Goal: Task Accomplishment & Management: Manage account settings

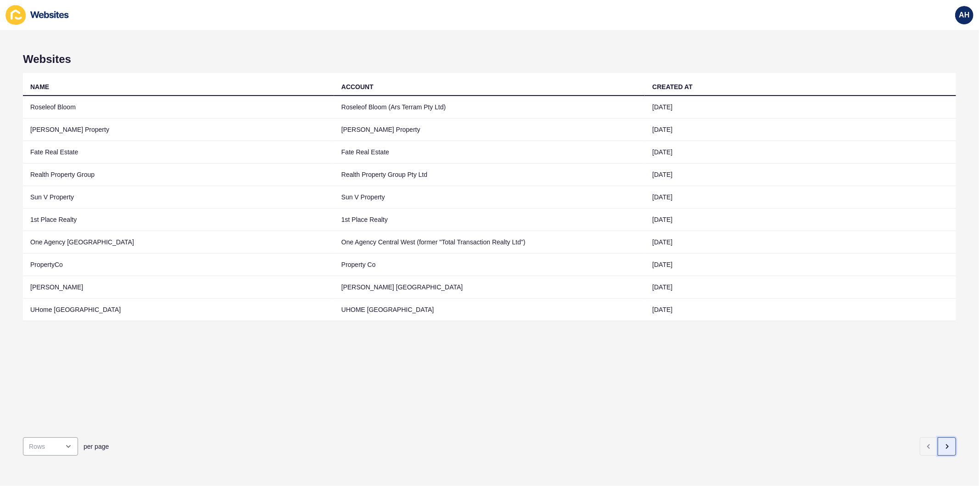
click at [944, 443] on icon "button" at bounding box center [947, 446] width 7 height 7
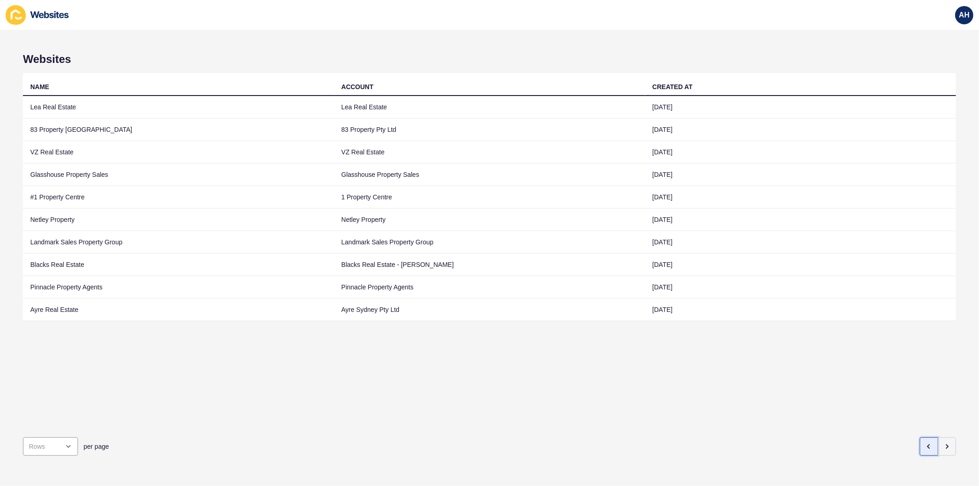
click at [926, 443] on icon "button" at bounding box center [929, 446] width 7 height 7
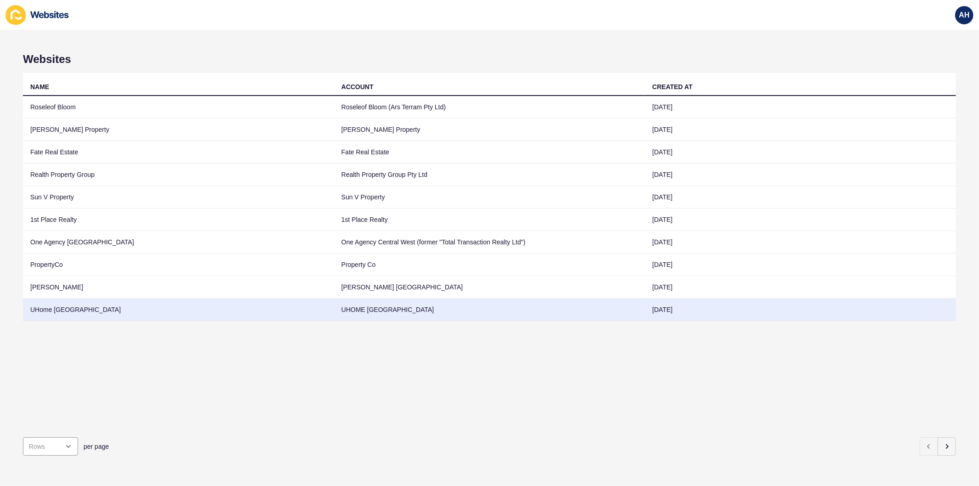
click at [447, 308] on td "UHOME [GEOGRAPHIC_DATA]" at bounding box center [489, 309] width 311 height 22
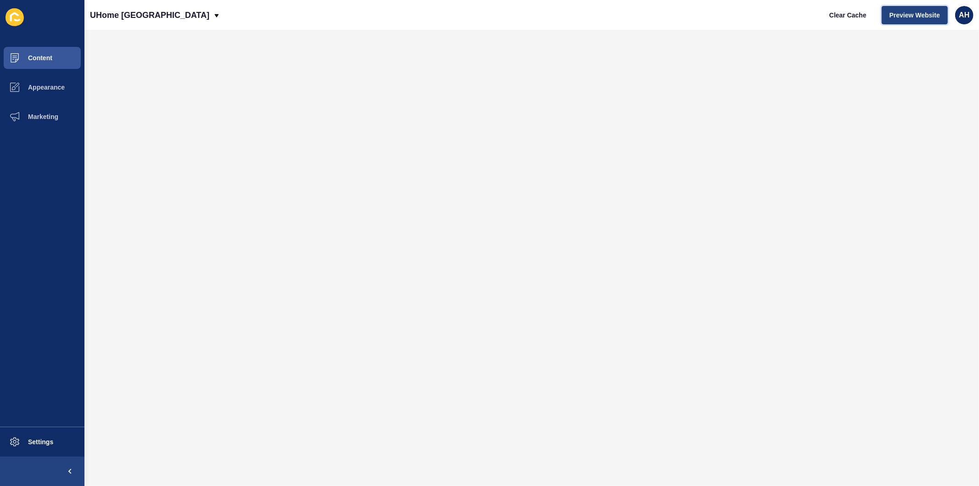
click at [908, 11] on span "Preview Website" at bounding box center [915, 15] width 51 height 9
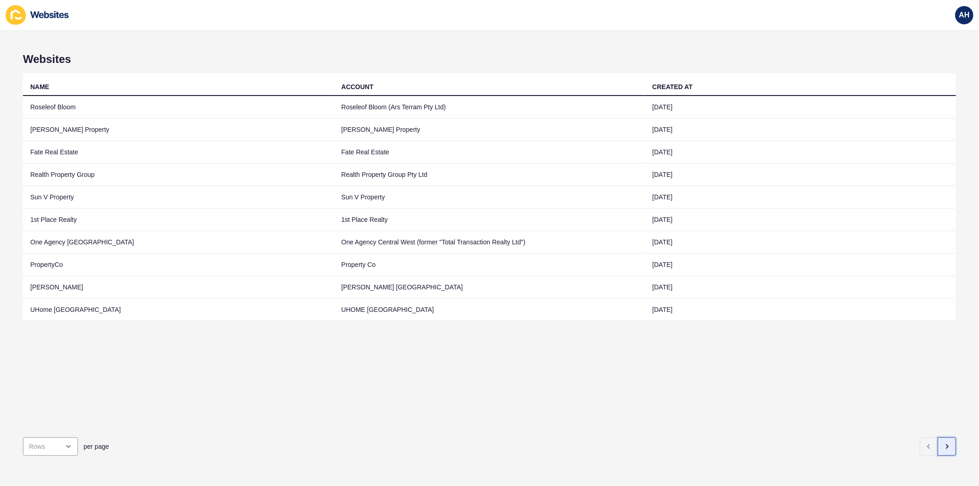
click at [944, 443] on icon "button" at bounding box center [947, 446] width 7 height 7
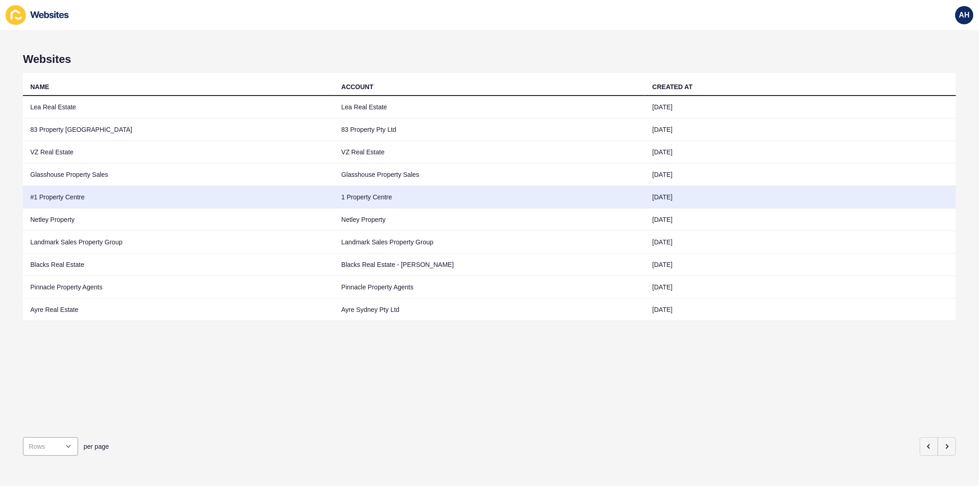
click at [348, 199] on td "1 Property Centre" at bounding box center [489, 197] width 311 height 22
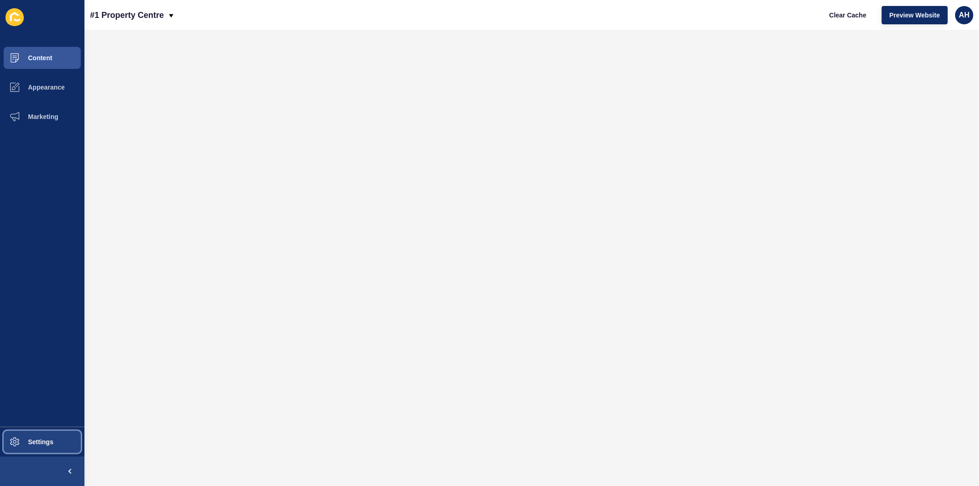
click at [23, 444] on span "Settings" at bounding box center [26, 441] width 55 height 7
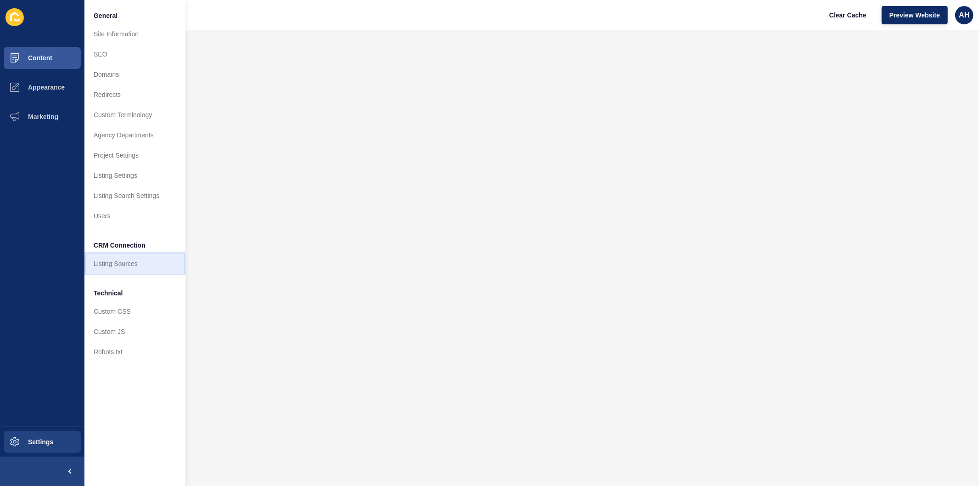
click at [128, 267] on link "Listing Sources" at bounding box center [134, 263] width 101 height 20
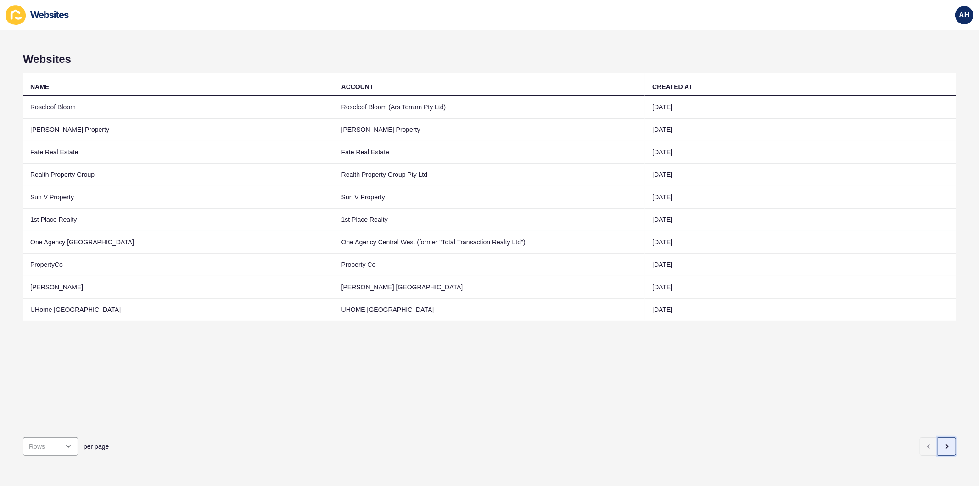
click at [947, 444] on icon "button" at bounding box center [948, 446] width 2 height 4
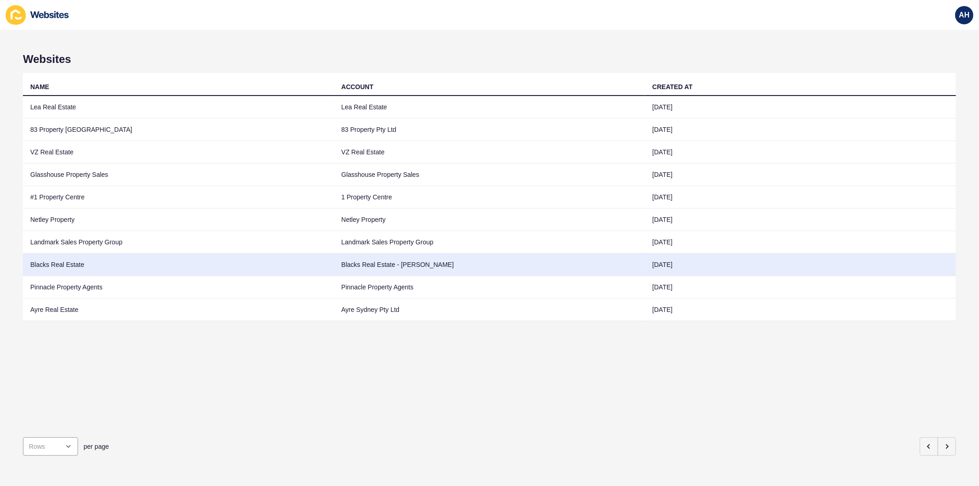
click at [434, 260] on td "Blacks Real Estate - [PERSON_NAME]" at bounding box center [489, 264] width 311 height 22
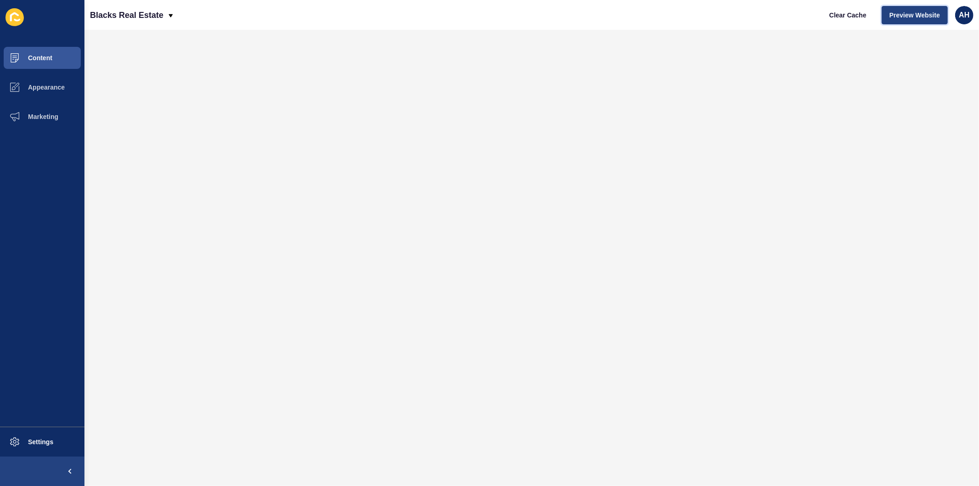
click at [916, 18] on span "Preview Website" at bounding box center [915, 15] width 51 height 9
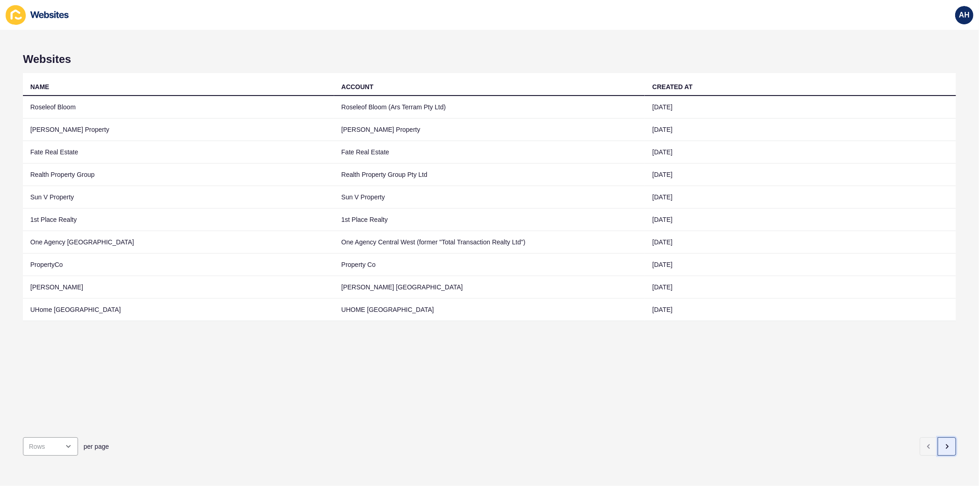
click at [944, 443] on icon "button" at bounding box center [947, 446] width 7 height 7
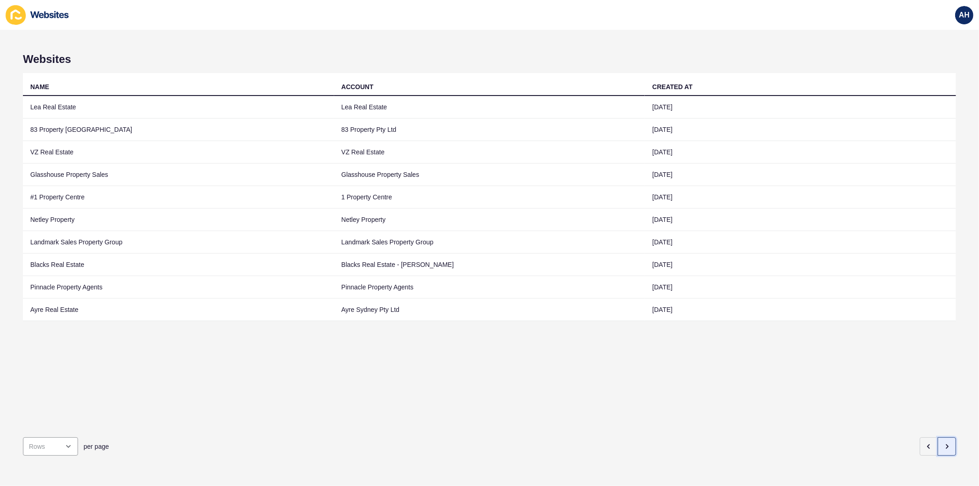
drag, startPoint x: 943, startPoint y: 438, endPoint x: 900, endPoint y: 432, distance: 42.7
click at [944, 443] on icon "button" at bounding box center [947, 446] width 7 height 7
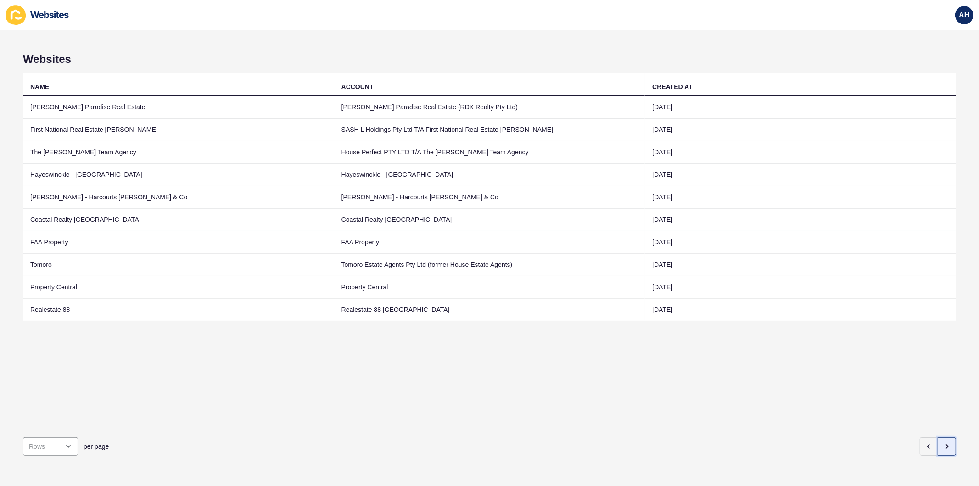
click at [944, 443] on icon "button" at bounding box center [947, 446] width 7 height 7
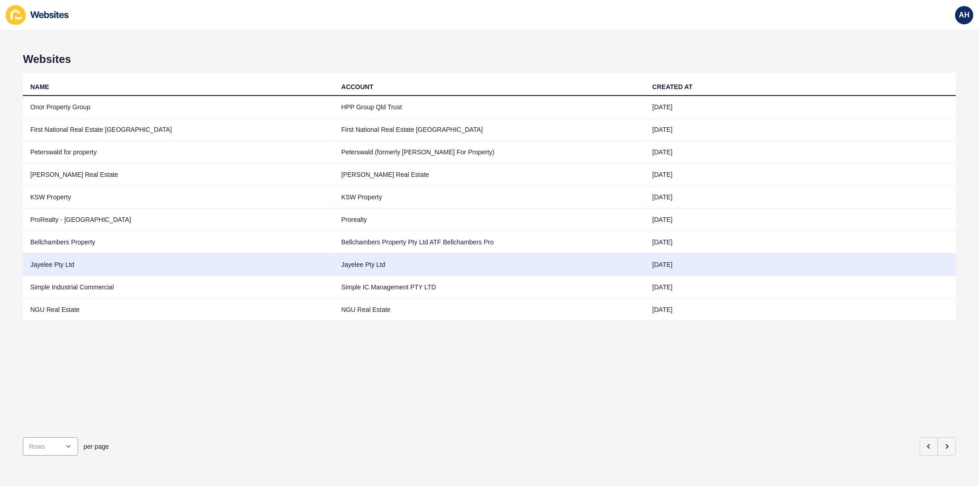
click at [460, 267] on td "Jayelee Pty Ltd" at bounding box center [489, 264] width 311 height 22
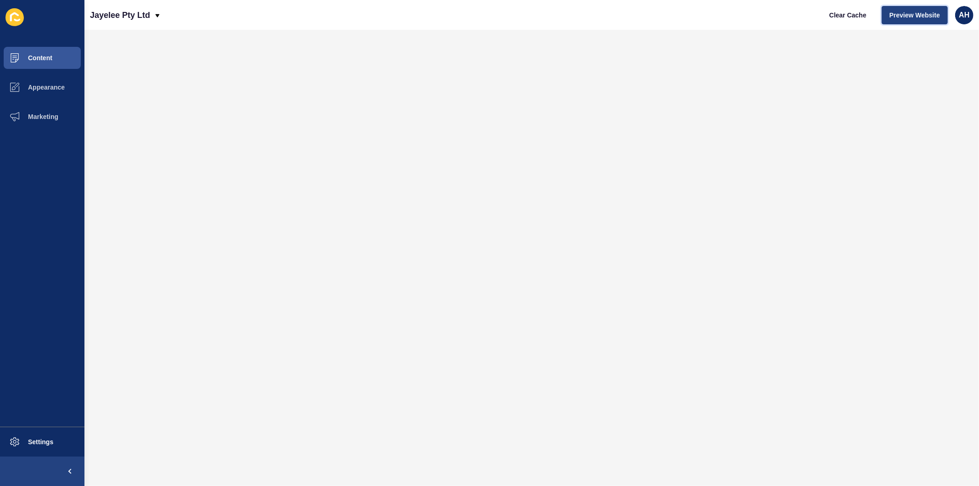
click at [917, 15] on span "Preview Website" at bounding box center [915, 15] width 51 height 9
click at [38, 74] on button "Appearance" at bounding box center [42, 87] width 84 height 29
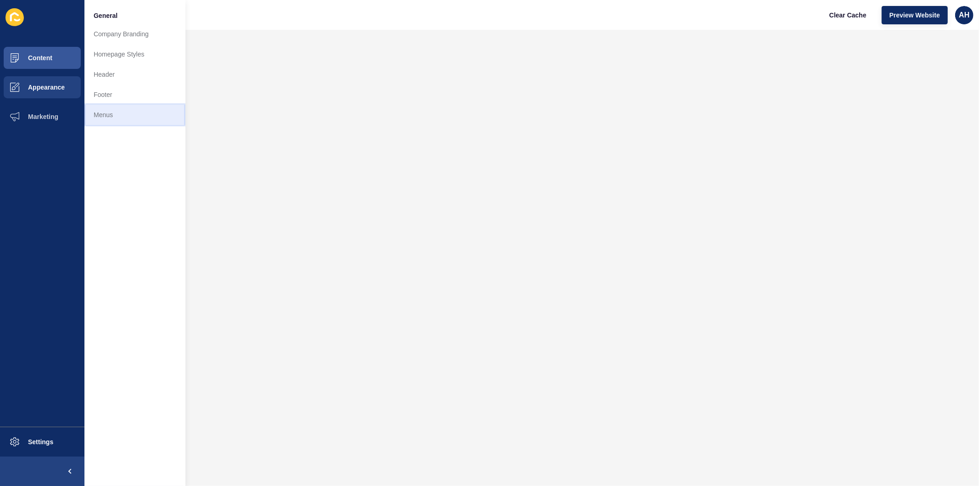
click at [112, 122] on link "Menus" at bounding box center [134, 115] width 101 height 20
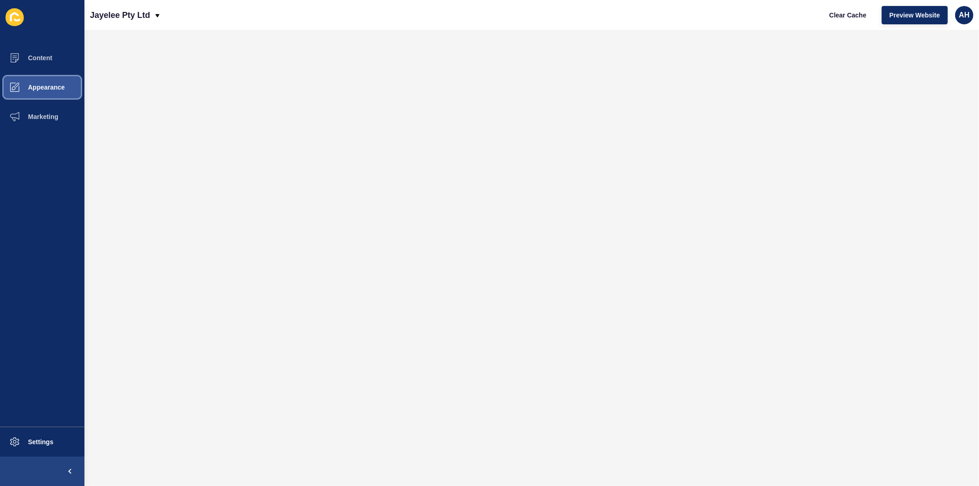
click at [43, 89] on span "Appearance" at bounding box center [32, 87] width 66 height 7
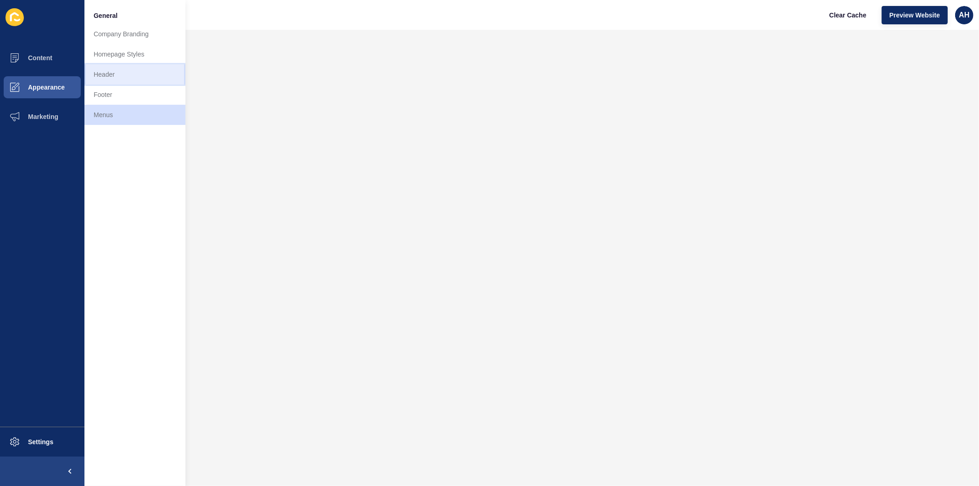
click at [110, 74] on link "Header" at bounding box center [134, 74] width 101 height 20
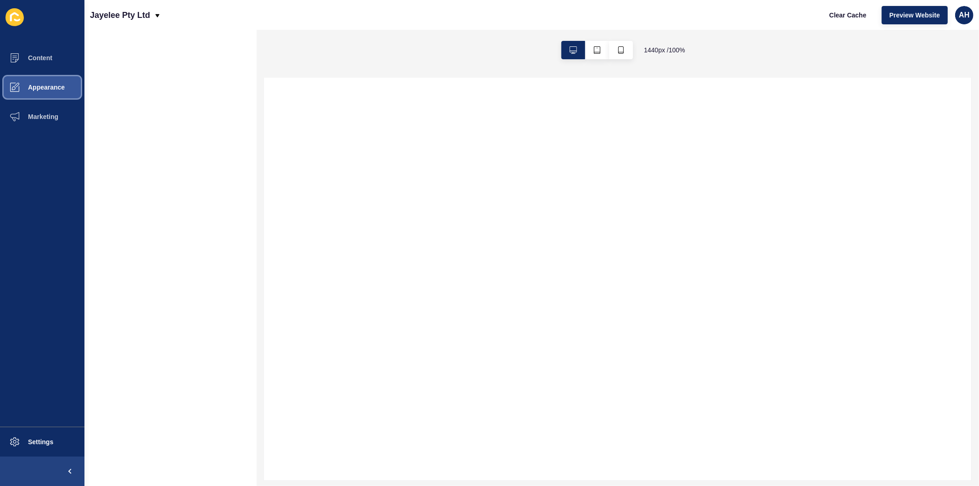
click at [48, 84] on span "Appearance" at bounding box center [32, 87] width 66 height 7
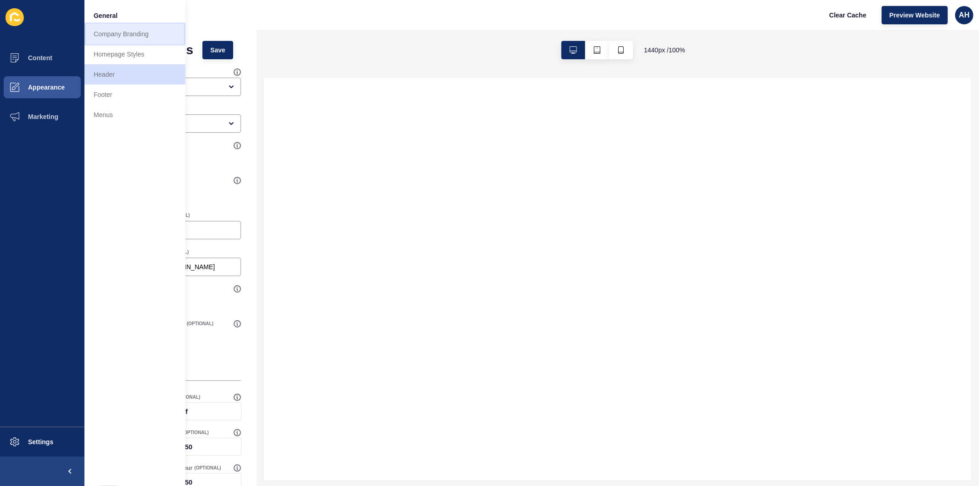
click at [115, 33] on link "Company Branding" at bounding box center [134, 34] width 101 height 20
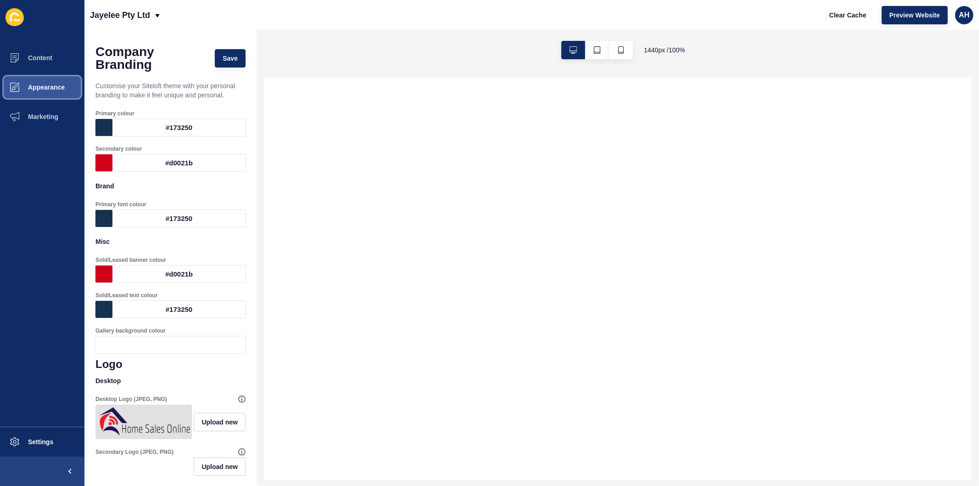
click at [37, 88] on span "Appearance" at bounding box center [32, 87] width 66 height 7
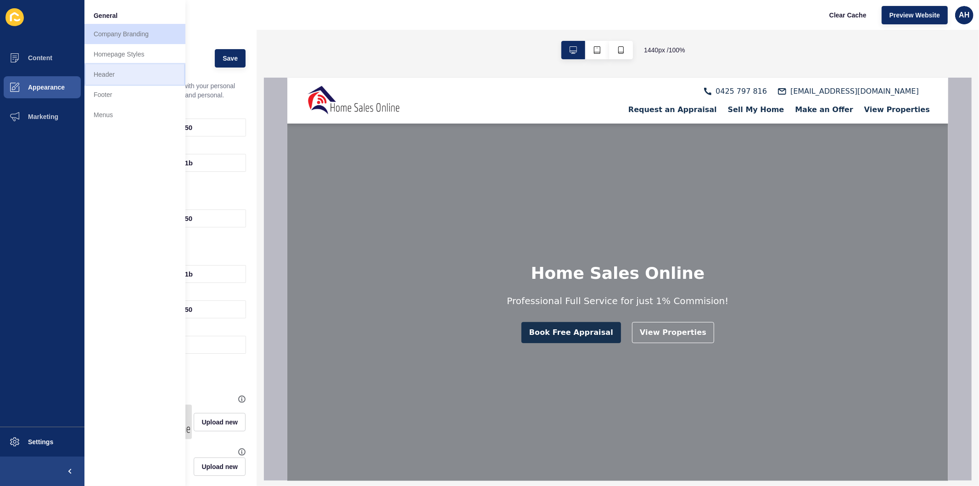
click at [119, 74] on link "Header" at bounding box center [134, 74] width 101 height 20
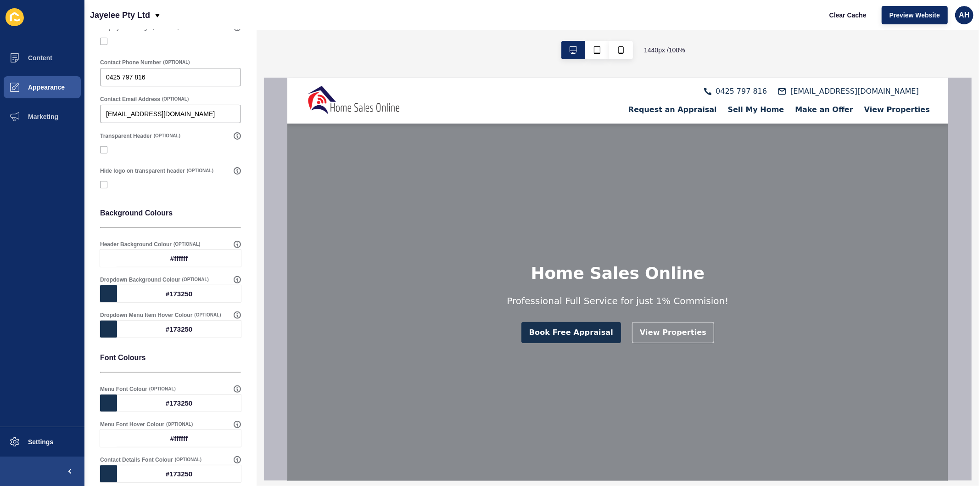
scroll to position [204, 0]
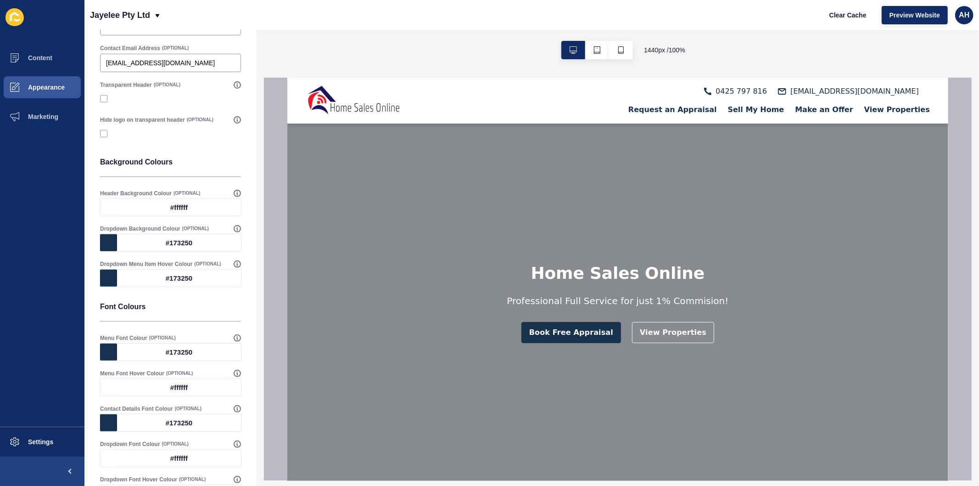
click at [185, 384] on div "#ffffff" at bounding box center [179, 387] width 124 height 17
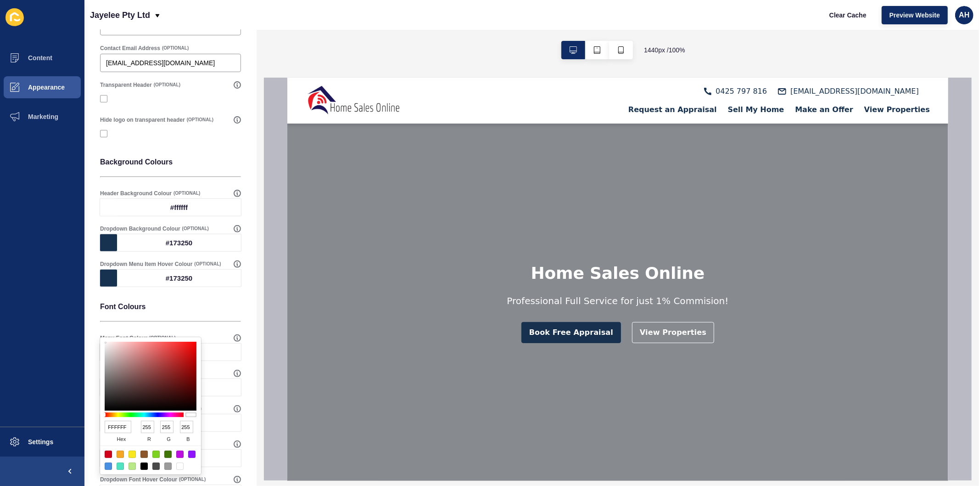
scroll to position [316, 0]
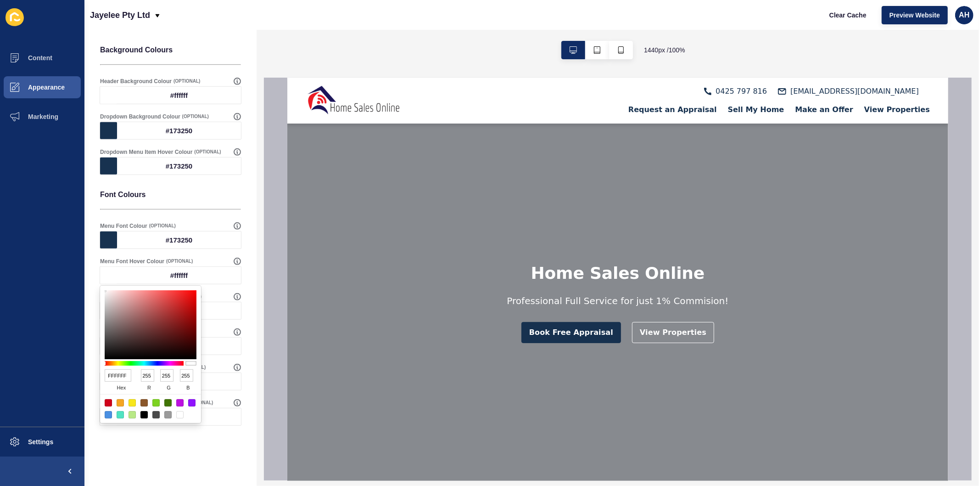
click at [112, 371] on input "FFFFFF" at bounding box center [118, 375] width 27 height 12
type input "173."
type input "17"
type input "119"
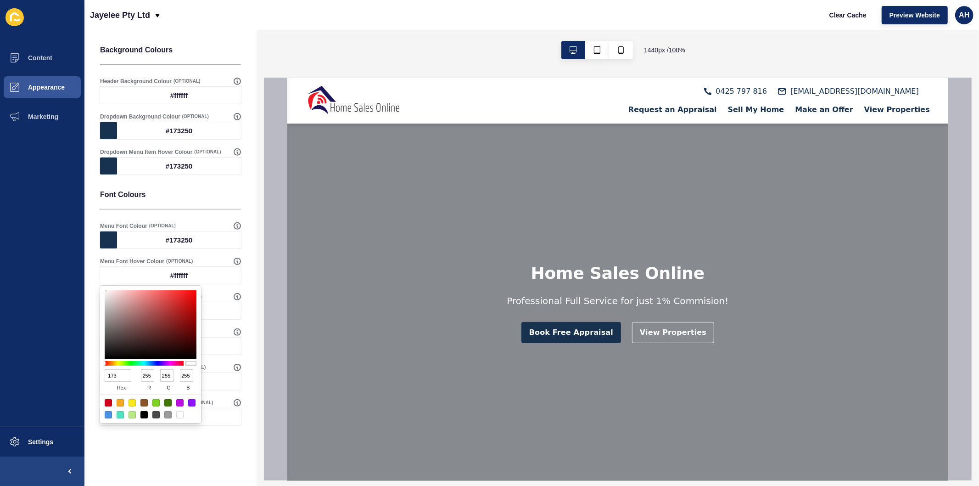
type input "51"
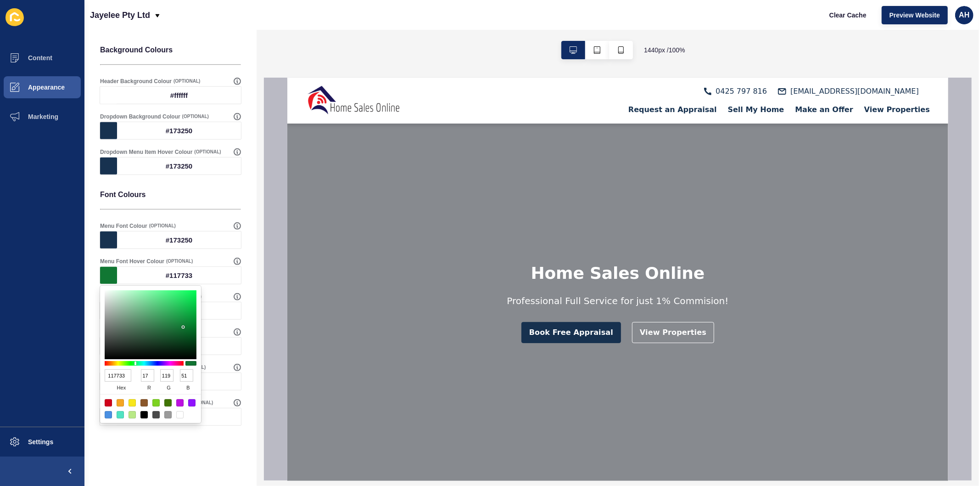
click at [112, 371] on input "117733" at bounding box center [118, 375] width 27 height 12
type input "173"
click at [118, 380] on input "117733" at bounding box center [118, 375] width 27 height 12
click at [121, 375] on input "117733" at bounding box center [118, 375] width 27 height 12
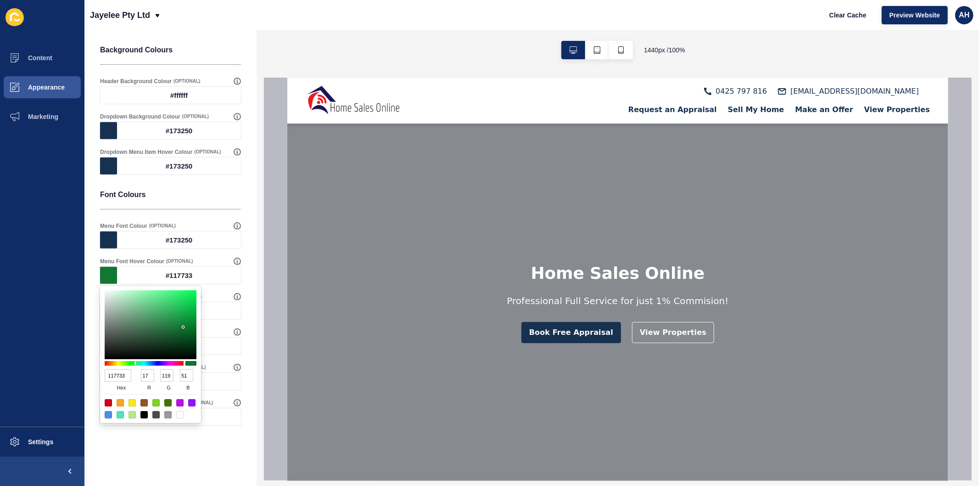
click at [121, 375] on input "117733" at bounding box center [118, 375] width 27 height 12
type input "173"
click at [115, 375] on input "117733" at bounding box center [118, 375] width 27 height 12
paste input "73250"
type input "173250"
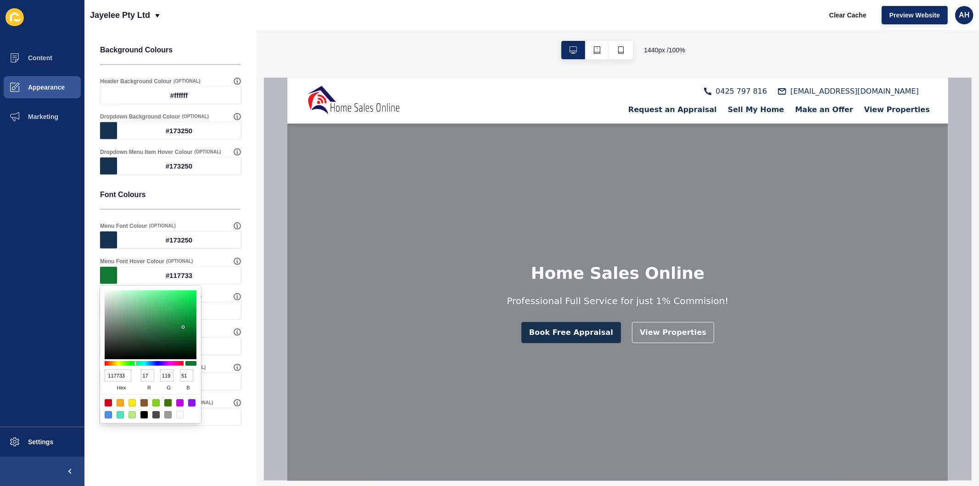
type input "23"
type input "50"
type input "80"
click at [61, 359] on ul "Content Appearance Marketing" at bounding box center [42, 234] width 84 height 383
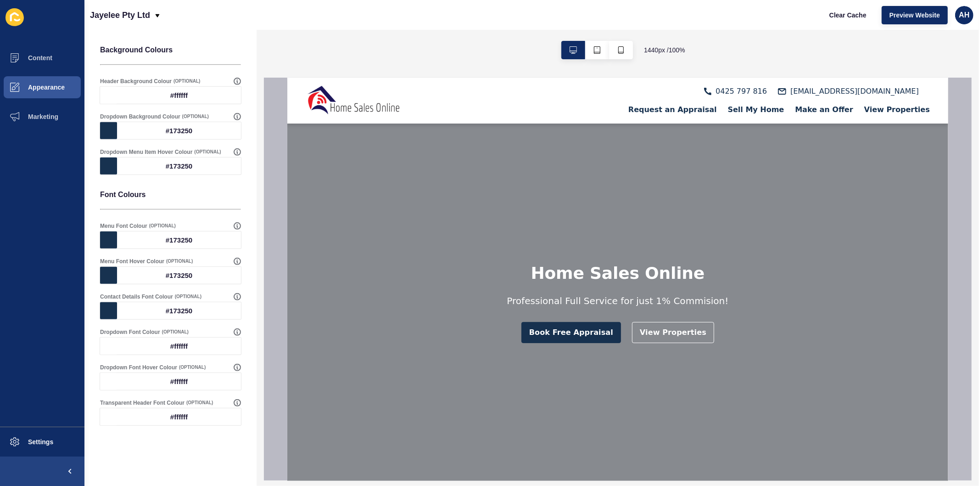
scroll to position [10, 0]
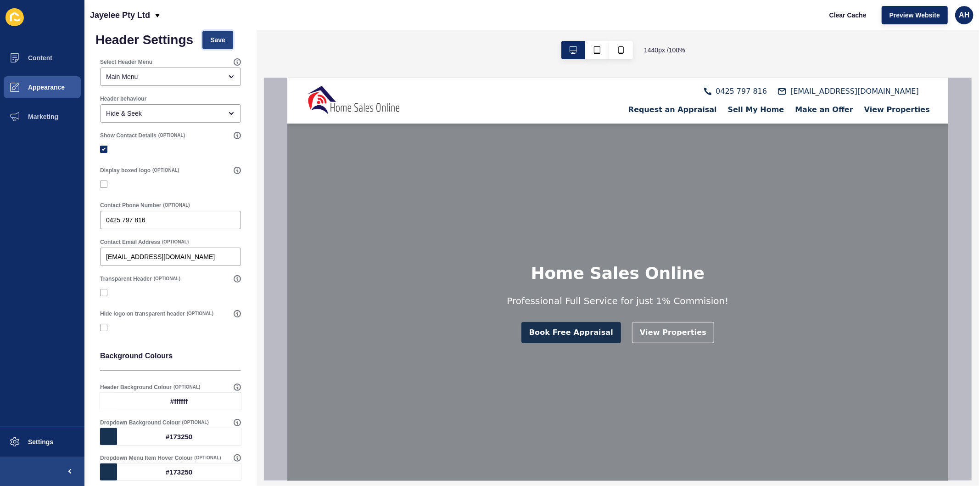
click at [218, 44] on span "Save" at bounding box center [217, 39] width 15 height 9
click at [37, 88] on span "Appearance" at bounding box center [32, 87] width 66 height 7
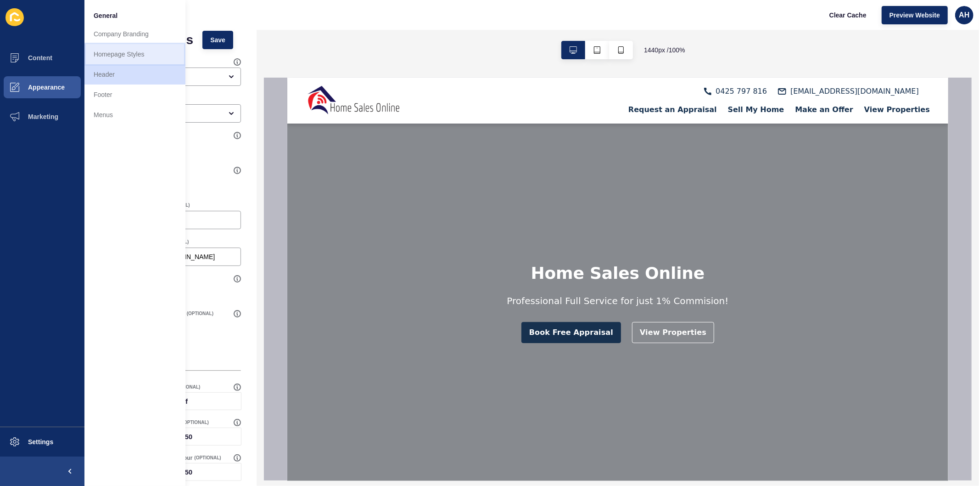
click at [140, 56] on link "Homepage Styles" at bounding box center [134, 54] width 101 height 20
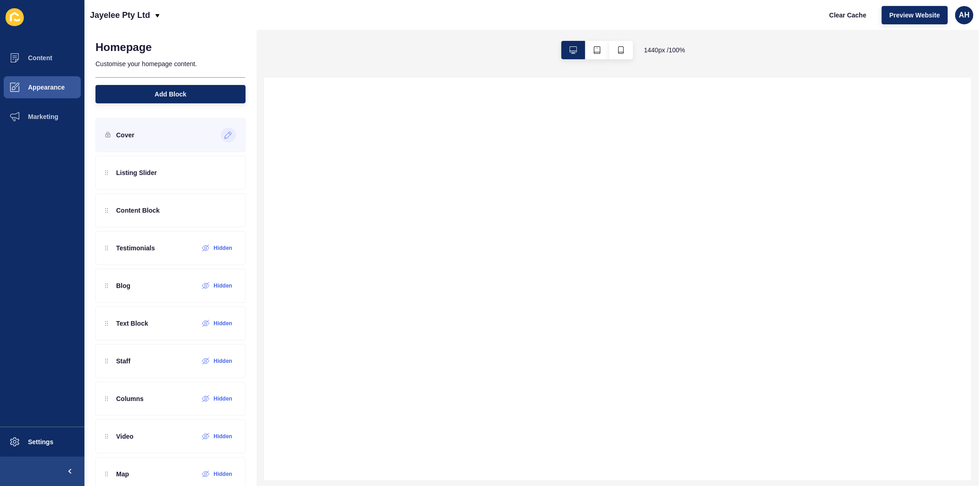
click at [225, 133] on icon at bounding box center [229, 134] width 8 height 7
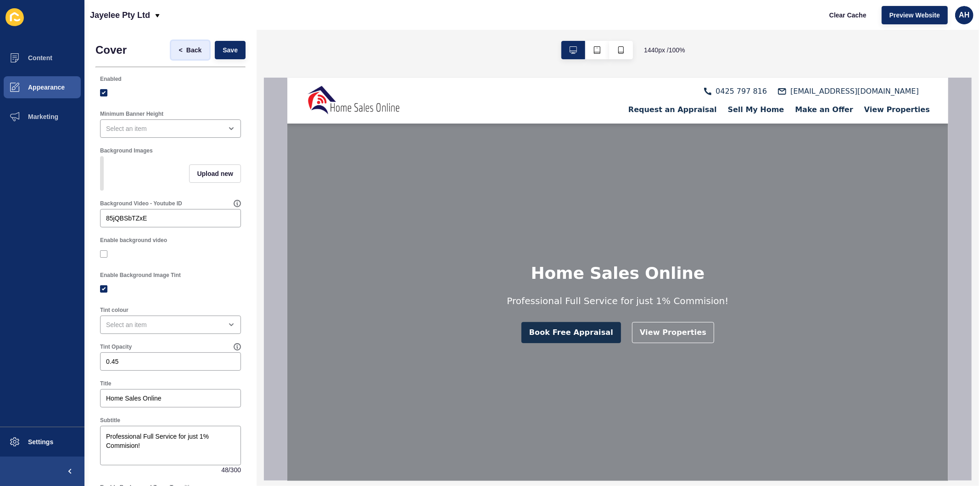
click at [179, 49] on span "<" at bounding box center [181, 49] width 4 height 9
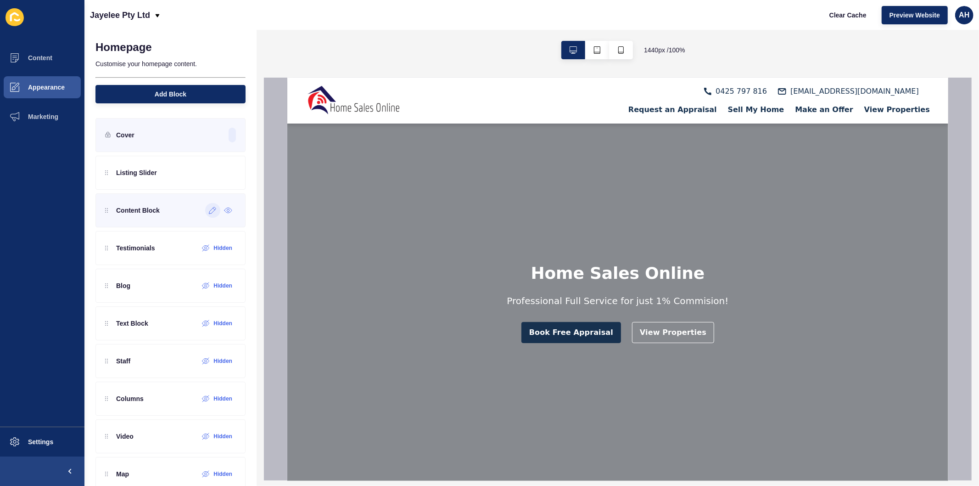
click at [209, 212] on icon at bounding box center [213, 210] width 8 height 7
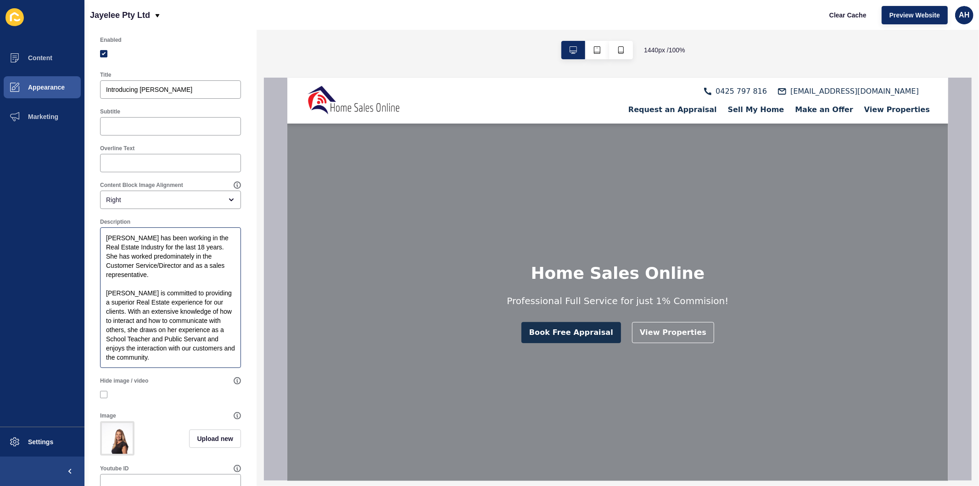
scroll to position [153, 0]
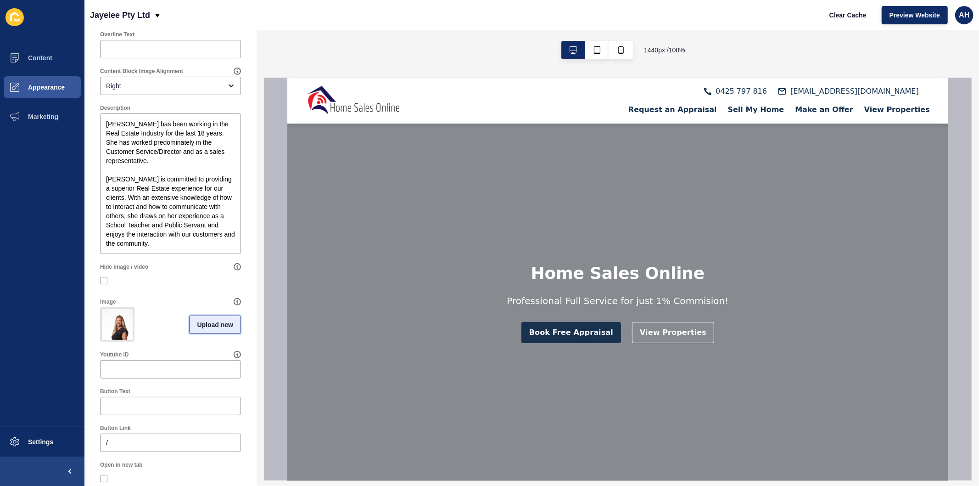
click at [210, 329] on span "Upload new" at bounding box center [215, 324] width 36 height 9
click at [155, 333] on span at bounding box center [170, 326] width 139 height 36
click at [101, 308] on input "Drag or click to upload" at bounding box center [101, 308] width 0 height 0
type input "C:\fakepath\image0 (1).jpeg"
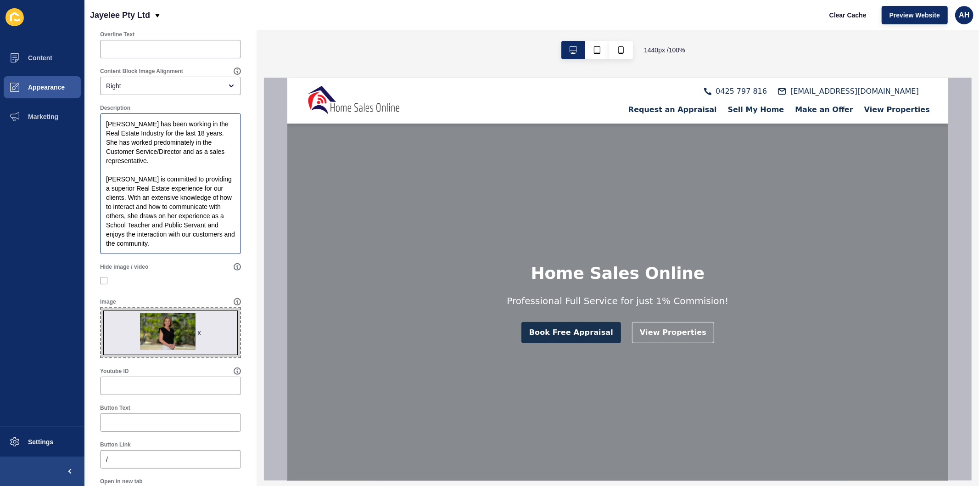
scroll to position [0, 0]
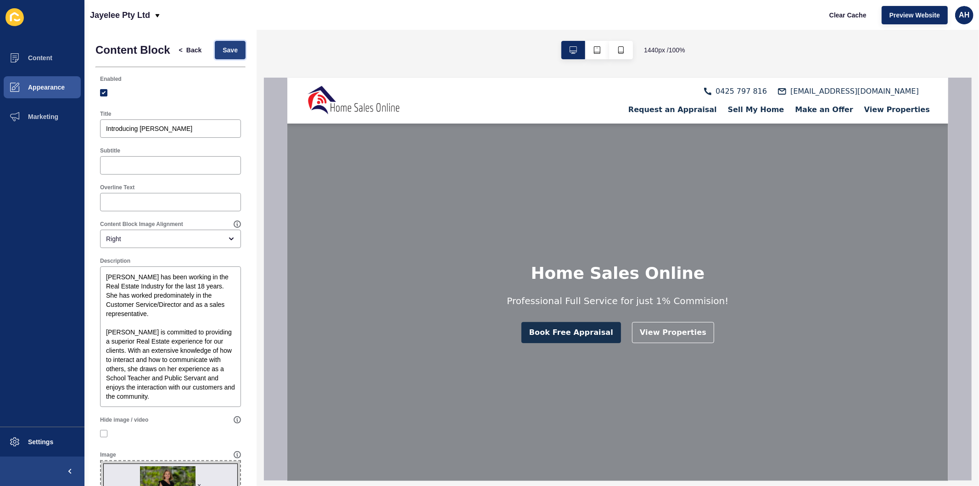
click at [223, 55] on span "Save" at bounding box center [230, 49] width 15 height 9
